Goal: Task Accomplishment & Management: Use online tool/utility

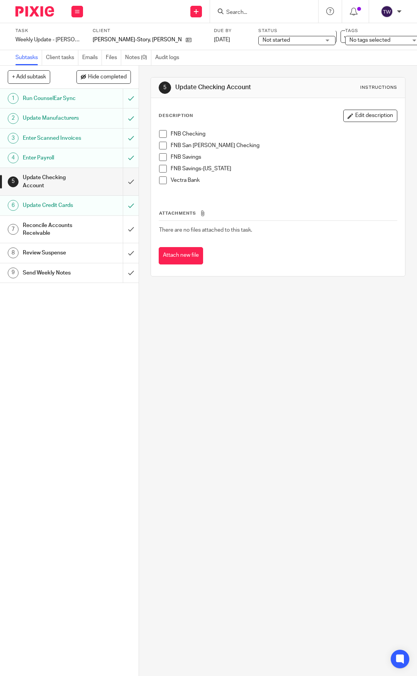
click at [161, 135] on span at bounding box center [163, 134] width 8 height 8
click at [159, 145] on span at bounding box center [163, 146] width 8 height 8
click at [159, 154] on span at bounding box center [163, 157] width 8 height 8
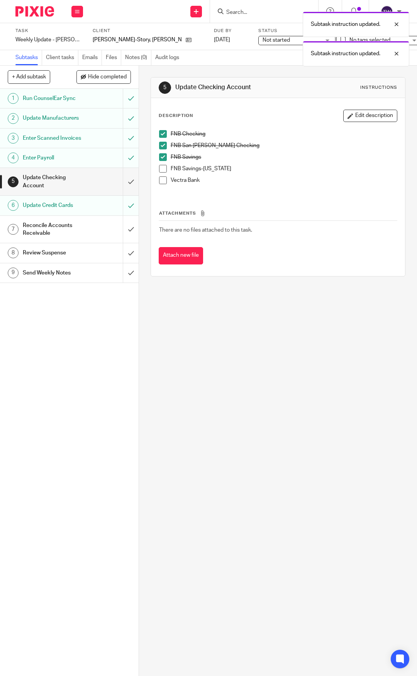
drag, startPoint x: 161, startPoint y: 167, endPoint x: 161, endPoint y: 177, distance: 10.4
click at [161, 167] on span at bounding box center [163, 169] width 8 height 8
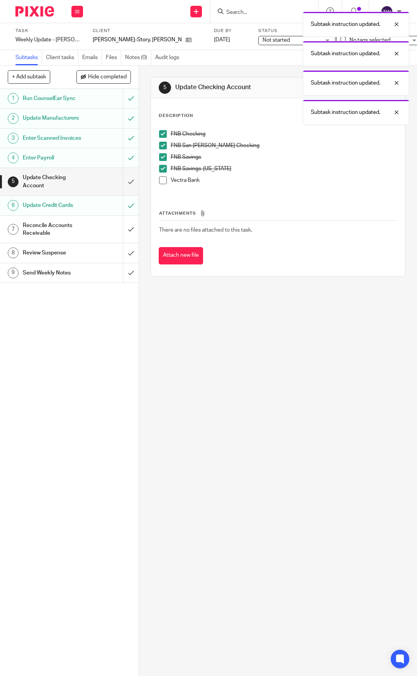
click at [161, 178] on span at bounding box center [163, 180] width 8 height 8
click at [126, 188] on input "submit" at bounding box center [69, 181] width 139 height 27
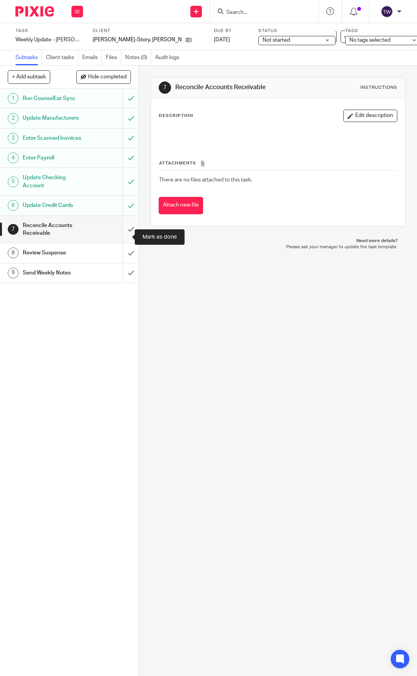
click at [126, 233] on input "submit" at bounding box center [69, 229] width 139 height 27
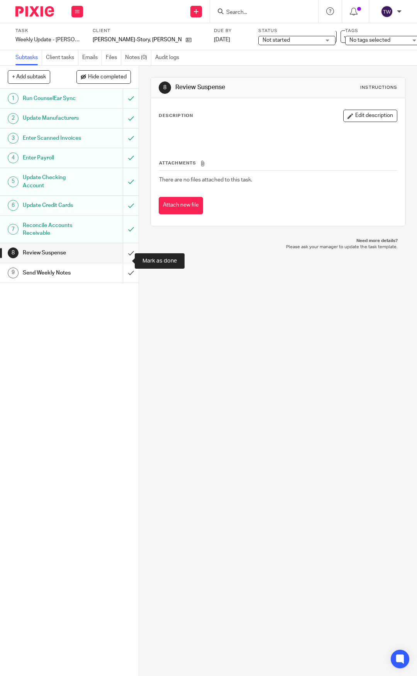
click at [125, 260] on input "submit" at bounding box center [69, 252] width 139 height 19
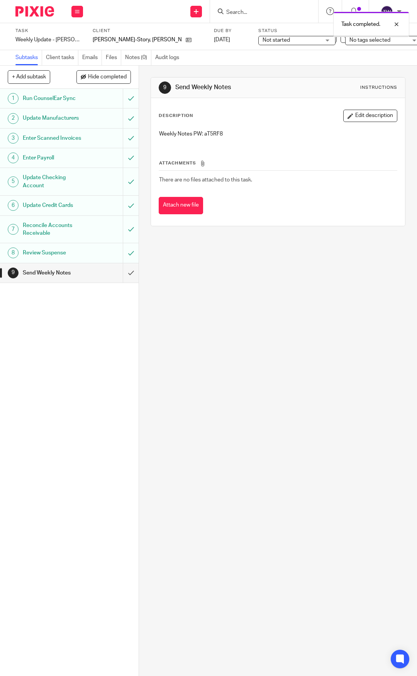
click at [215, 130] on p "Weekly Notes PW: aT5RF8" at bounding box center [278, 134] width 238 height 8
copy p "aT5RF8"
click at [119, 279] on input "submit" at bounding box center [69, 272] width 139 height 19
